Goal: Task Accomplishment & Management: Complete application form

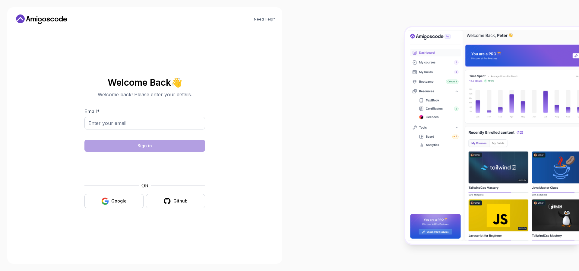
type input "suciu_al@yahoo.com"
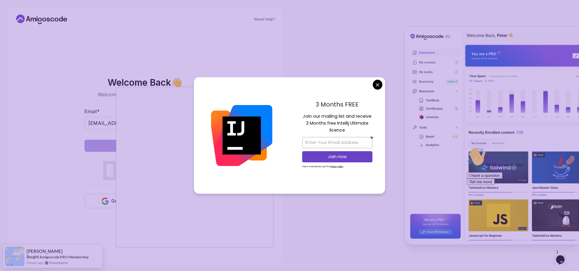
click at [381, 85] on body "Need Help? Welcome Back 👋 Welcome back! Please enter your details. Email * suci…" at bounding box center [289, 135] width 579 height 271
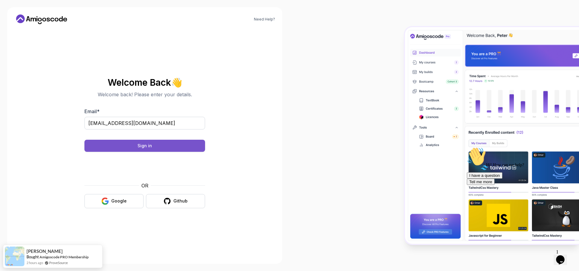
click at [173, 149] on button "Sign in" at bounding box center [144, 146] width 121 height 12
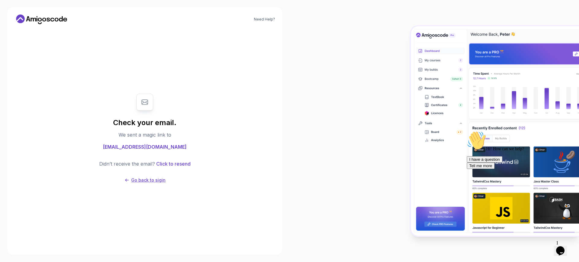
click at [149, 180] on p "Go back to sigin" at bounding box center [148, 180] width 34 height 6
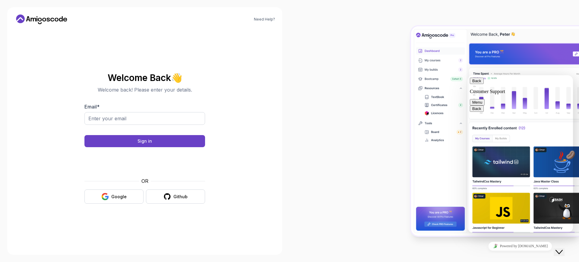
scroll to position [113, 0]
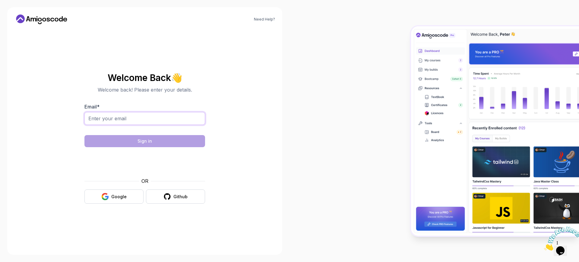
click at [120, 121] on input "Email *" at bounding box center [144, 118] width 121 height 13
type input "[EMAIL_ADDRESS][DOMAIN_NAME]"
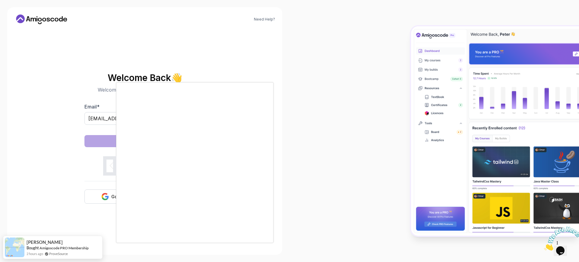
click at [377, 78] on body "Need Help? Welcome Back 👋 Welcome back! Please enter your details. Email * [EMA…" at bounding box center [289, 131] width 579 height 262
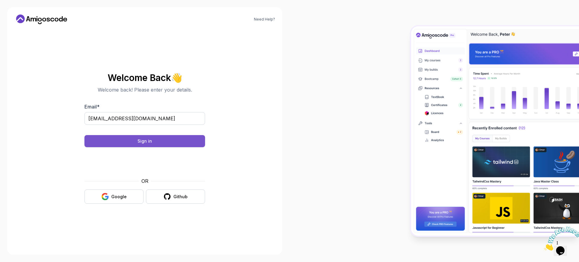
click at [168, 142] on button "Sign in" at bounding box center [144, 141] width 121 height 12
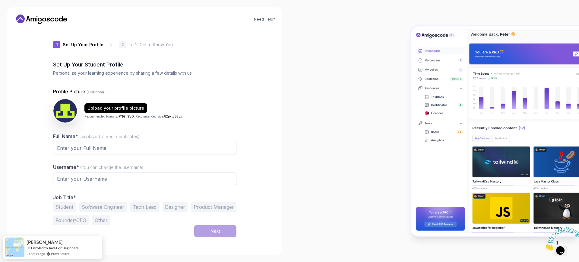
type input "bravehummingbird68071"
